Goal: Information Seeking & Learning: Learn about a topic

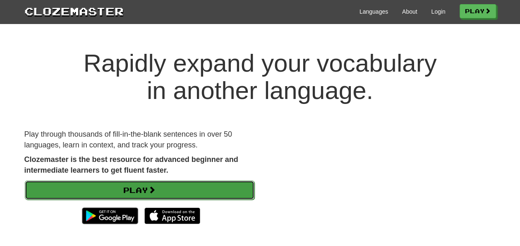
click at [190, 187] on link "Play" at bounding box center [140, 189] width 230 height 19
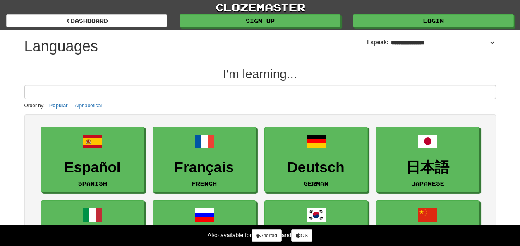
select select "*******"
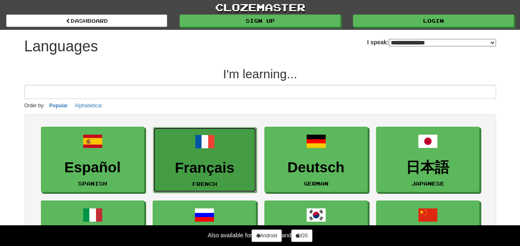
click at [223, 170] on h3 "Français" at bounding box center [205, 168] width 94 height 16
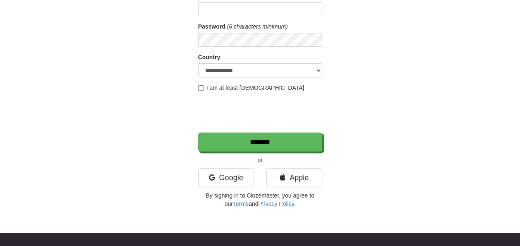
scroll to position [107, 0]
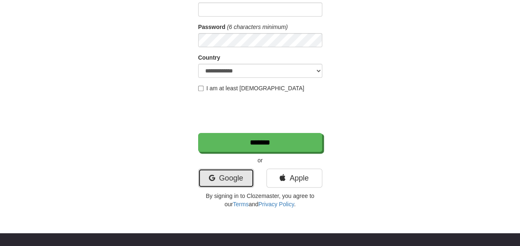
click at [241, 176] on link "Google" at bounding box center [226, 177] width 56 height 19
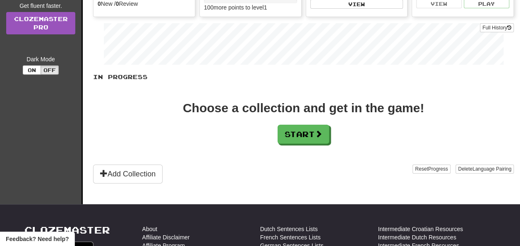
scroll to position [126, 0]
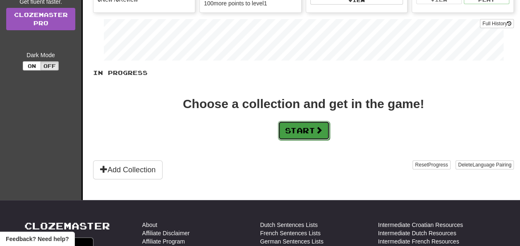
click at [304, 129] on button "Start" at bounding box center [304, 130] width 52 height 19
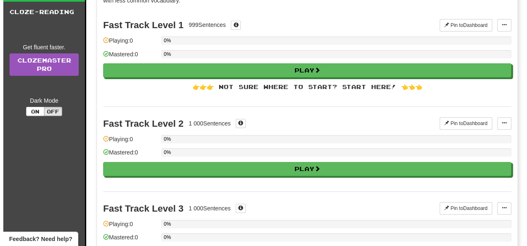
scroll to position [0, 0]
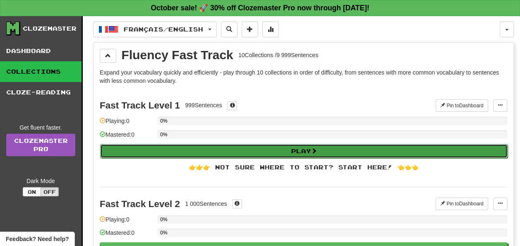
click at [232, 150] on button "Play" at bounding box center [304, 151] width 408 height 14
select select "**"
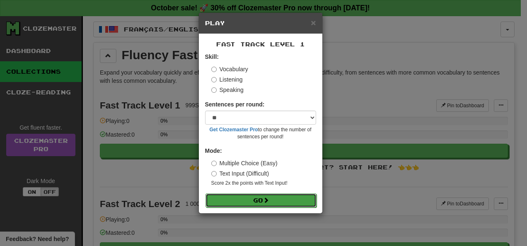
click at [238, 197] on button "Go" at bounding box center [260, 200] width 111 height 14
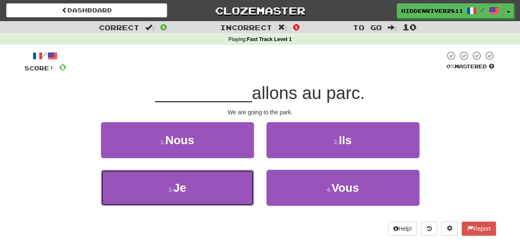
click at [238, 197] on button "3 . Je" at bounding box center [177, 188] width 153 height 36
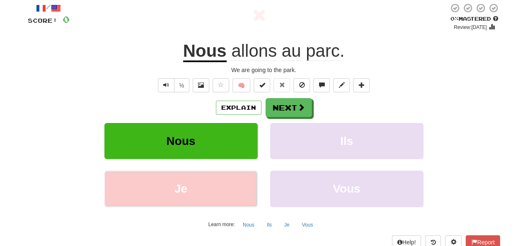
scroll to position [51, 0]
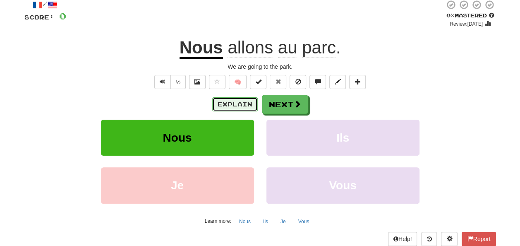
click at [233, 103] on button "Explain" at bounding box center [235, 104] width 46 height 14
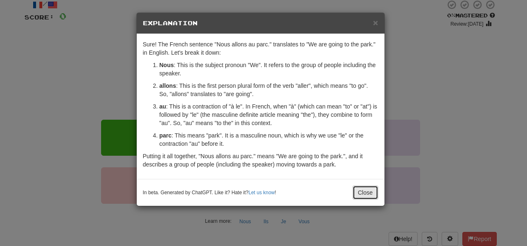
click at [365, 188] on button "Close" at bounding box center [365, 192] width 26 height 14
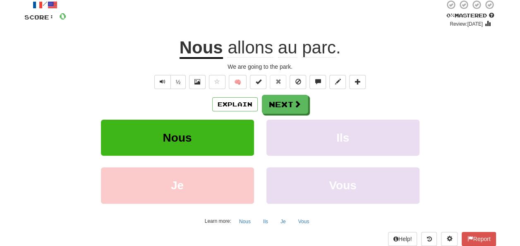
click at [271, 51] on span "allons" at bounding box center [251, 48] width 46 height 20
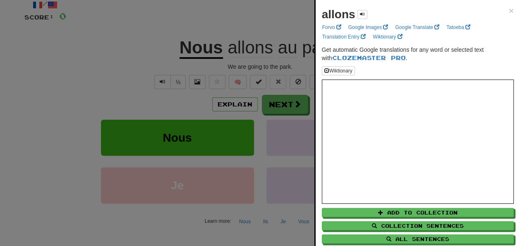
click at [163, 67] on div at bounding box center [260, 123] width 520 height 246
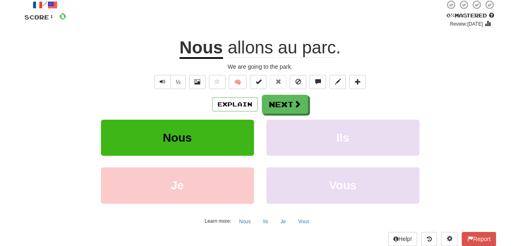
click at [213, 46] on u "Nous" at bounding box center [201, 48] width 43 height 21
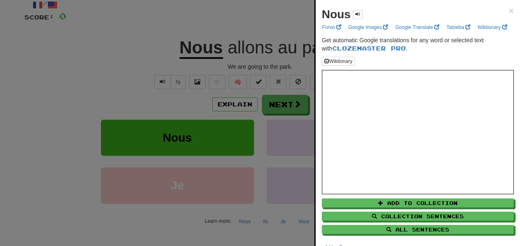
click at [120, 82] on div at bounding box center [260, 123] width 520 height 246
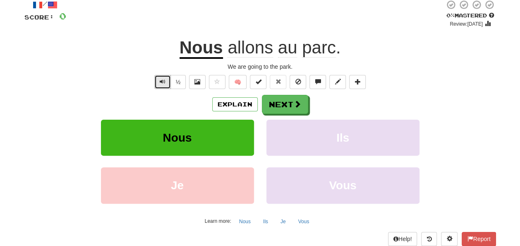
click at [157, 83] on button "Text-to-speech controls" at bounding box center [162, 82] width 17 height 14
click at [205, 48] on u "Nous" at bounding box center [201, 48] width 43 height 21
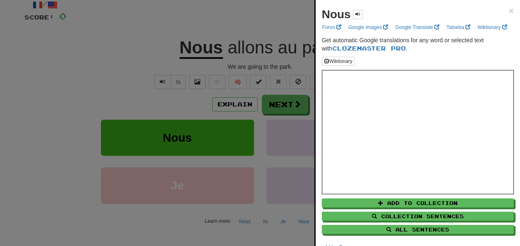
click at [147, 59] on div at bounding box center [260, 123] width 520 height 246
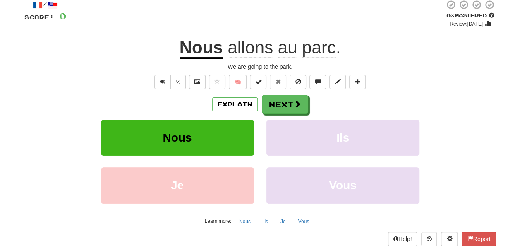
click at [253, 53] on span "allons" at bounding box center [251, 48] width 46 height 20
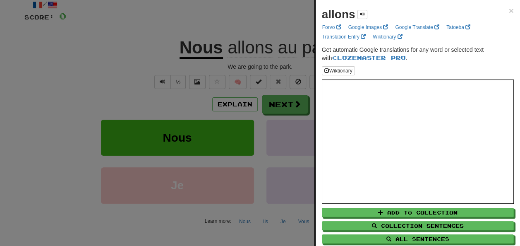
click at [161, 73] on div at bounding box center [260, 123] width 520 height 246
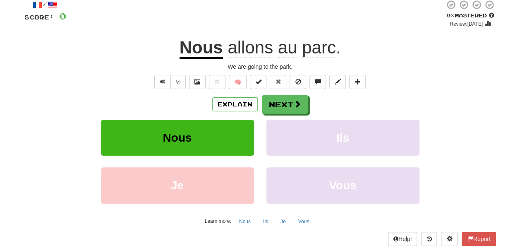
click at [291, 44] on span "au" at bounding box center [287, 48] width 19 height 20
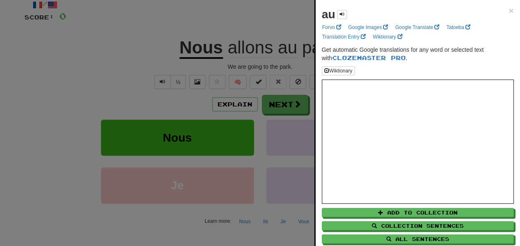
click at [153, 62] on div at bounding box center [260, 123] width 520 height 246
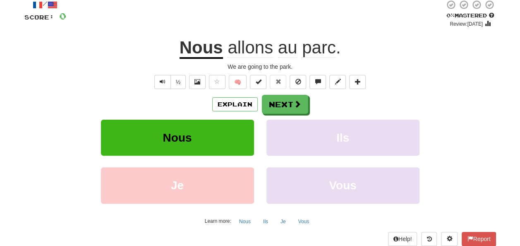
click at [324, 52] on span "parc" at bounding box center [319, 48] width 34 height 20
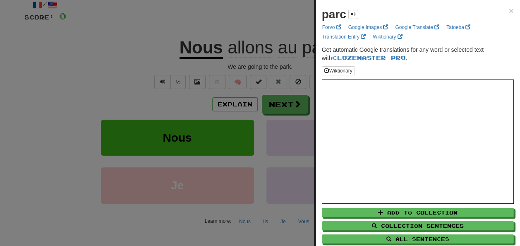
click at [173, 51] on div at bounding box center [260, 123] width 520 height 246
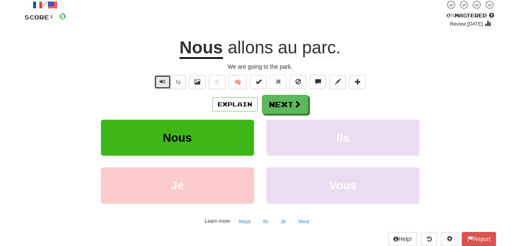
click at [164, 79] on span "Text-to-speech controls" at bounding box center [163, 82] width 6 height 6
click at [212, 51] on u "Nous" at bounding box center [201, 48] width 43 height 21
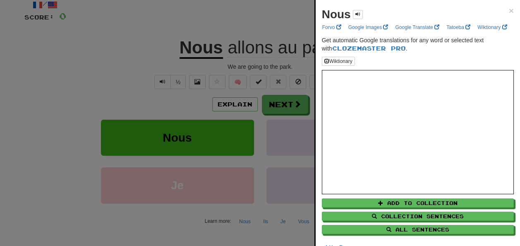
click at [157, 58] on div at bounding box center [260, 123] width 520 height 246
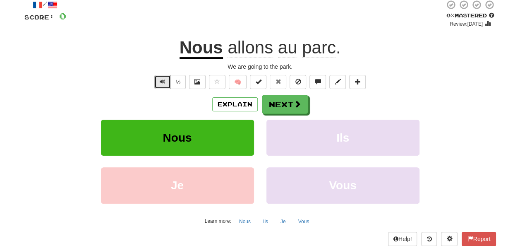
click at [158, 87] on button "Text-to-speech controls" at bounding box center [162, 82] width 17 height 14
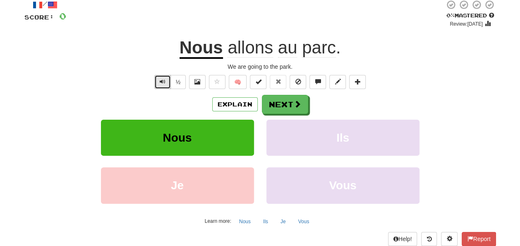
click at [158, 87] on button "Text-to-speech controls" at bounding box center [162, 82] width 17 height 14
click at [275, 96] on button "Next" at bounding box center [285, 104] width 46 height 19
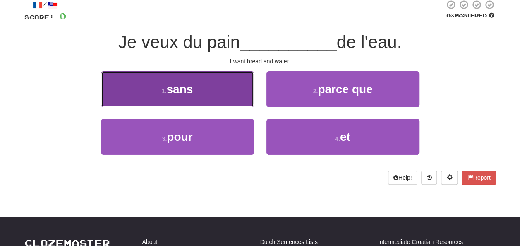
click at [237, 88] on button "1 . sans" at bounding box center [177, 89] width 153 height 36
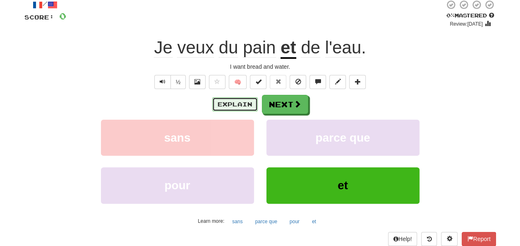
click at [246, 103] on button "Explain" at bounding box center [235, 104] width 46 height 14
